Goal: Check status

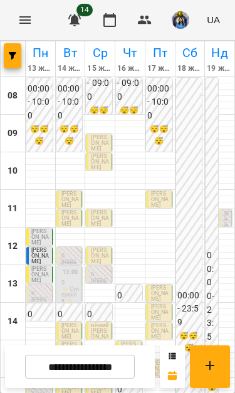
scroll to position [21, 0]
click at [101, 278] on p "[PERSON_NAME]" at bounding box center [100, 286] width 18 height 17
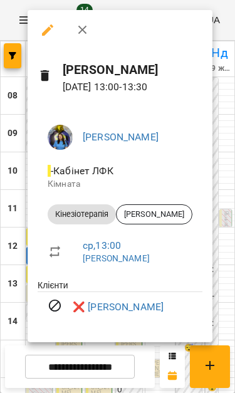
click at [124, 362] on div at bounding box center [117, 196] width 235 height 393
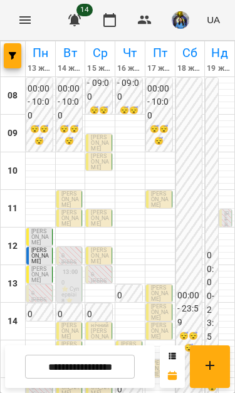
scroll to position [180, 0]
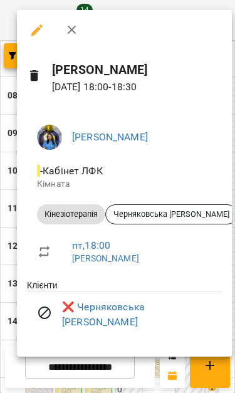
click at [140, 355] on div at bounding box center [117, 196] width 235 height 393
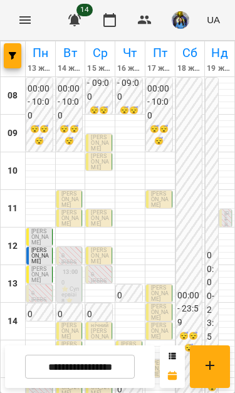
scroll to position [176, 0]
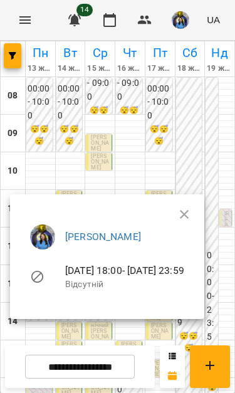
click at [201, 194] on div at bounding box center [117, 196] width 235 height 393
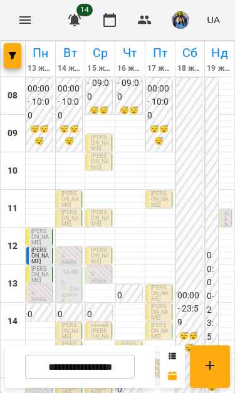
click at [207, 218] on div "00:00 - 23:59 😴😴😴" at bounding box center [212, 322] width 13 height 488
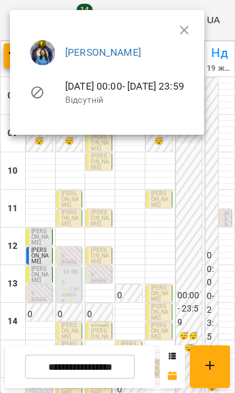
click at [167, 272] on div at bounding box center [117, 196] width 235 height 393
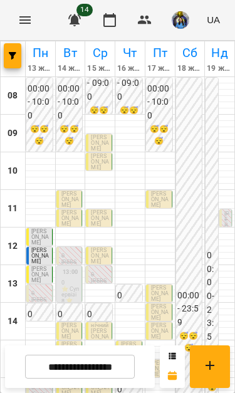
scroll to position [80, 0]
click at [62, 19] on button "button" at bounding box center [75, 20] width 30 height 30
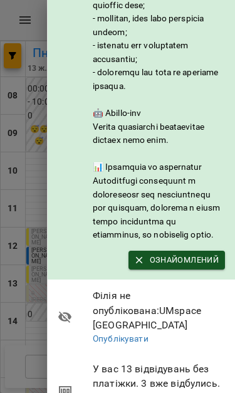
scroll to position [195, 1]
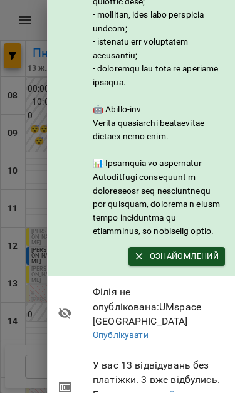
click at [206, 263] on span "Ознайомлений" at bounding box center [177, 256] width 84 height 14
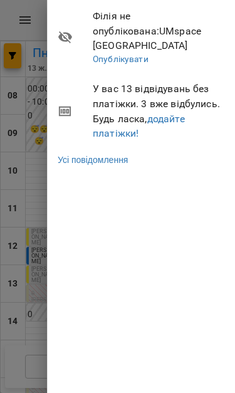
scroll to position [0, 1]
click at [39, 299] on div at bounding box center [117, 196] width 235 height 393
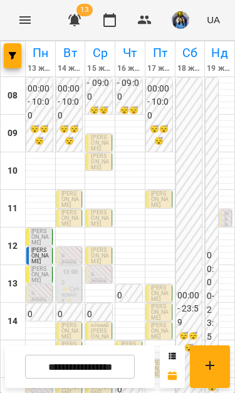
scroll to position [172, 0]
click at [110, 375] on input "**********" at bounding box center [80, 367] width 110 height 24
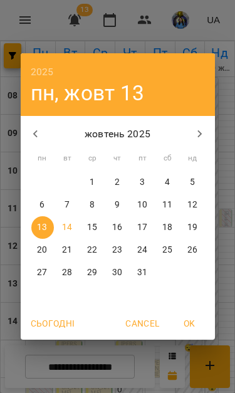
click at [167, 350] on div "2025 пн, жовт 13 жовтень 2025 пн вт ср чт пт сб нд 29 30 1 2 3 4 5 6 7 8 9 10 1…" at bounding box center [117, 196] width 235 height 393
